Goal: Find specific page/section: Find specific page/section

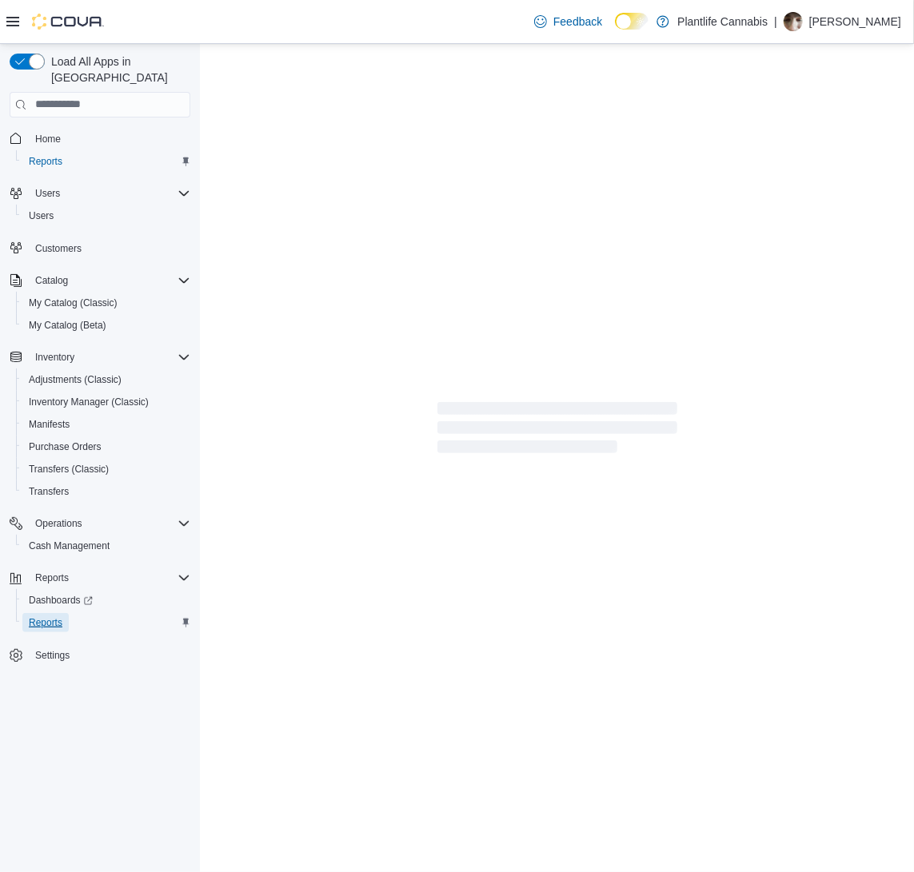
click at [43, 616] on span "Reports" at bounding box center [46, 622] width 34 height 13
